Goal: Task Accomplishment & Management: Manage account settings

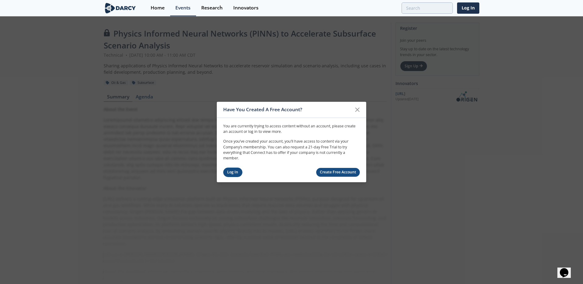
click at [238, 174] on link "Log In" at bounding box center [232, 172] width 19 height 9
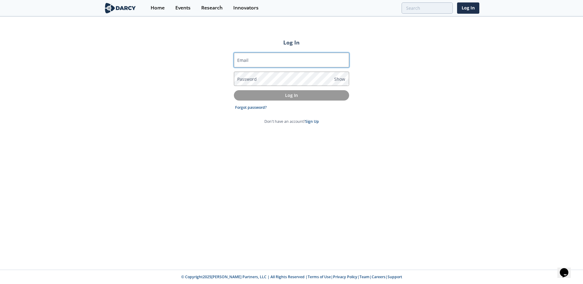
click at [279, 61] on input "Email" at bounding box center [291, 60] width 115 height 15
type input "[EMAIL_ADDRESS][DOMAIN_NAME]"
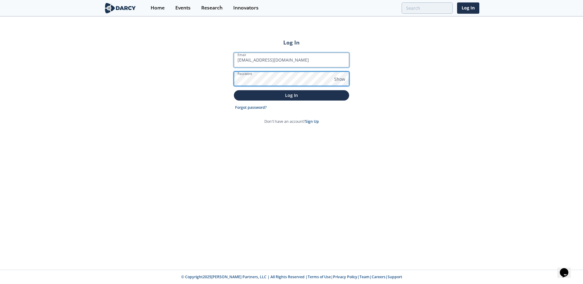
click at [234, 90] on button "Log In" at bounding box center [291, 95] width 115 height 10
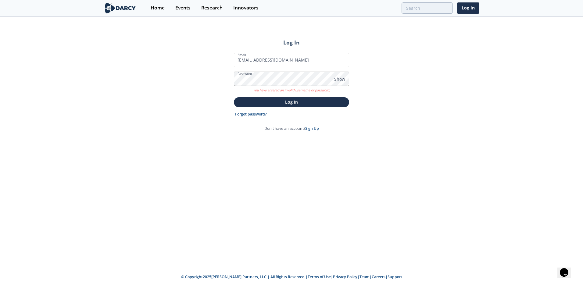
click at [259, 115] on link "Forgot password?" at bounding box center [251, 114] width 32 height 5
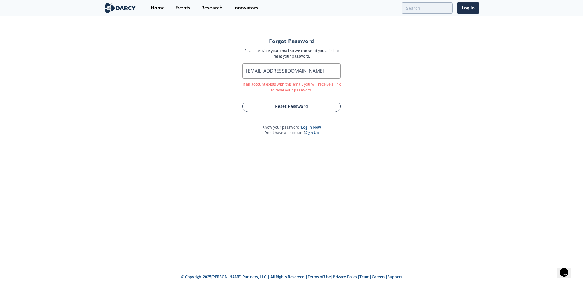
click at [294, 109] on button "Reset Password" at bounding box center [291, 106] width 98 height 11
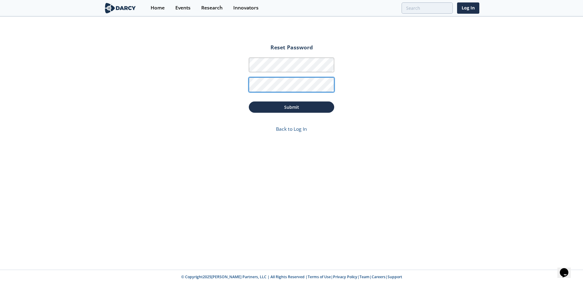
click at [249, 102] on button "Submit" at bounding box center [291, 107] width 85 height 11
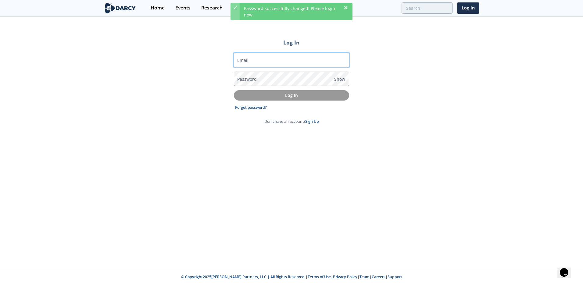
click at [266, 61] on input "Email" at bounding box center [291, 60] width 115 height 15
type input "[EMAIL_ADDRESS][DOMAIN_NAME]"
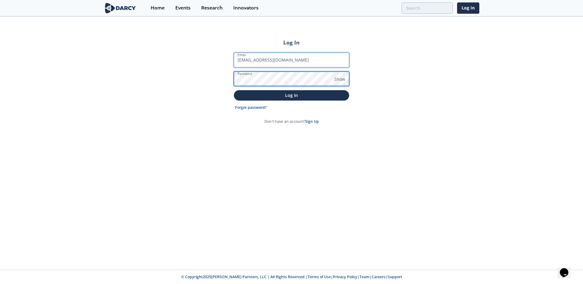
click at [234, 90] on button "Log In" at bounding box center [291, 95] width 115 height 10
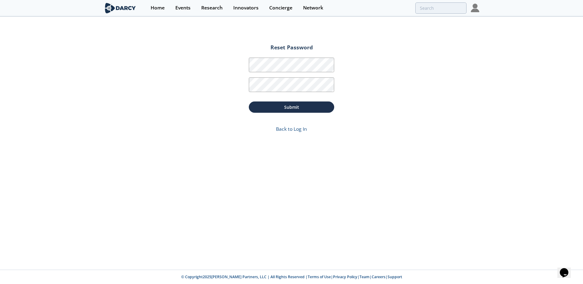
click at [125, 10] on img at bounding box center [120, 8] width 33 height 11
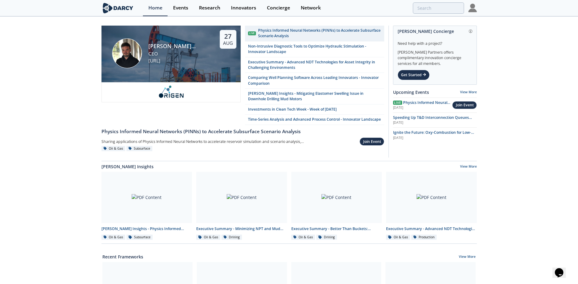
click at [471, 8] on img at bounding box center [473, 8] width 9 height 9
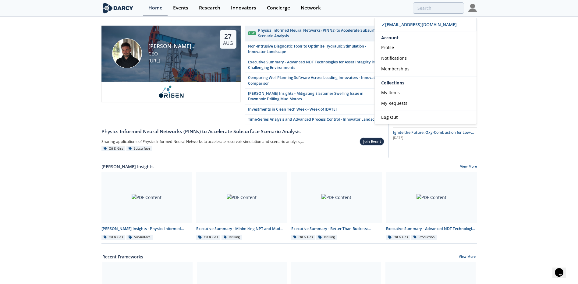
click at [519, 54] on div "Ruben Rodriguez Torrado CEO OriGen.AI 27 Aug Live Physics Informed Neural Netwo…" at bounding box center [289, 282] width 578 height 530
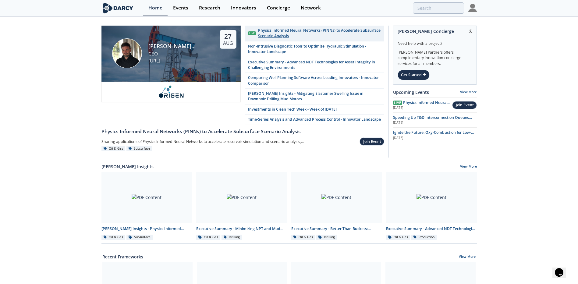
click at [305, 33] on div "Physics Informed Neural Networks (PINNs) to Accelerate Subsurface Scenario Anal…" at bounding box center [319, 33] width 123 height 11
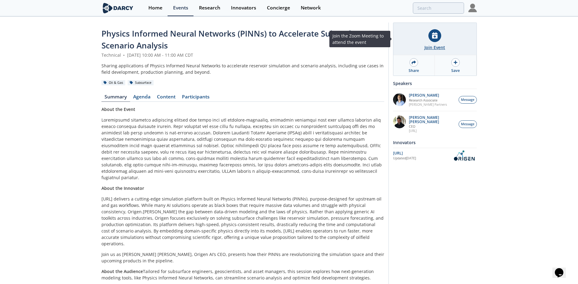
click at [437, 38] on icon at bounding box center [434, 35] width 5 height 6
